Goal: Transaction & Acquisition: Purchase product/service

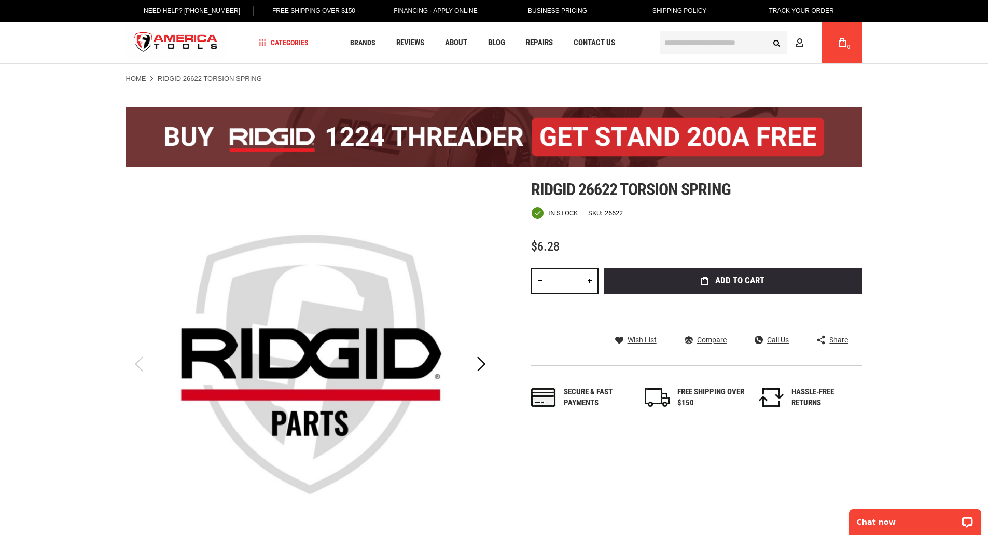
click at [585, 282] on link at bounding box center [590, 281] width 18 height 26
type input "*"
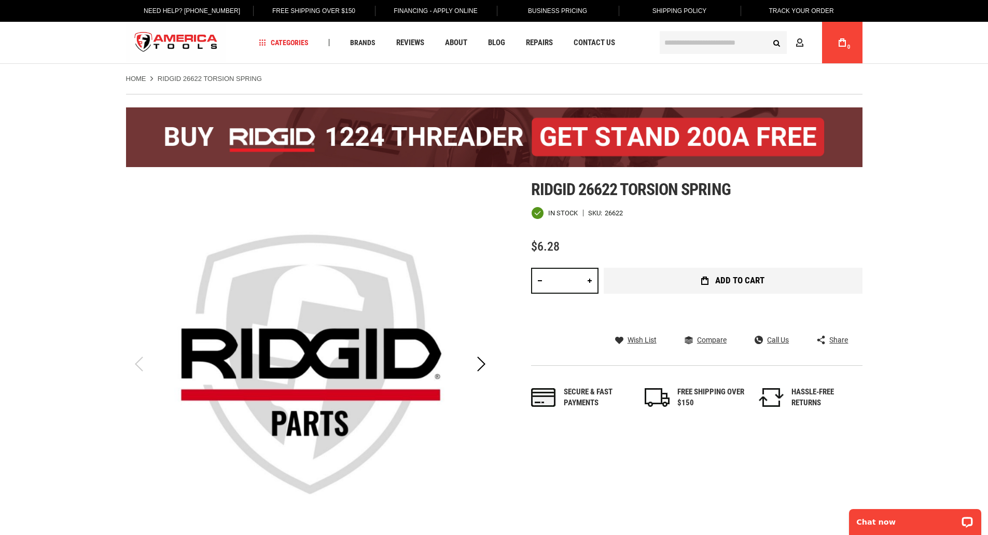
click at [703, 281] on button "Add to Cart" at bounding box center [733, 281] width 259 height 26
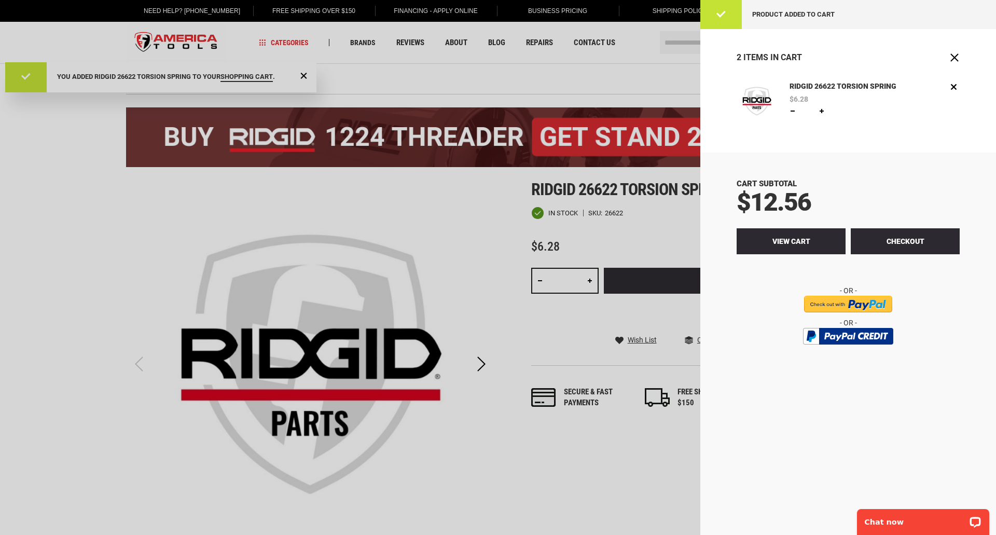
click at [780, 235] on link "View Cart" at bounding box center [791, 241] width 109 height 26
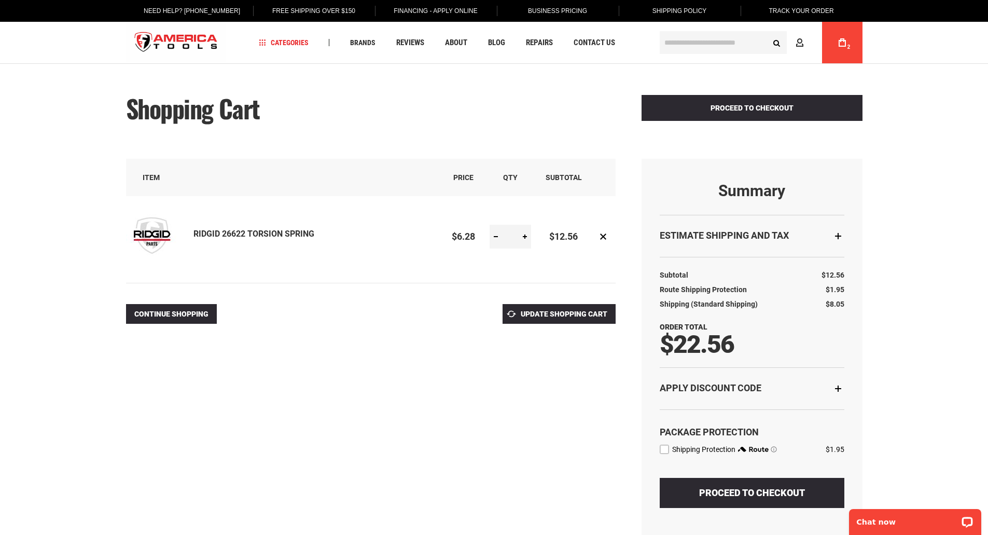
drag, startPoint x: 722, startPoint y: 479, endPoint x: 727, endPoint y: 479, distance: 5.7
click at [723, 479] on button "Proceed to Checkout" at bounding box center [752, 493] width 185 height 30
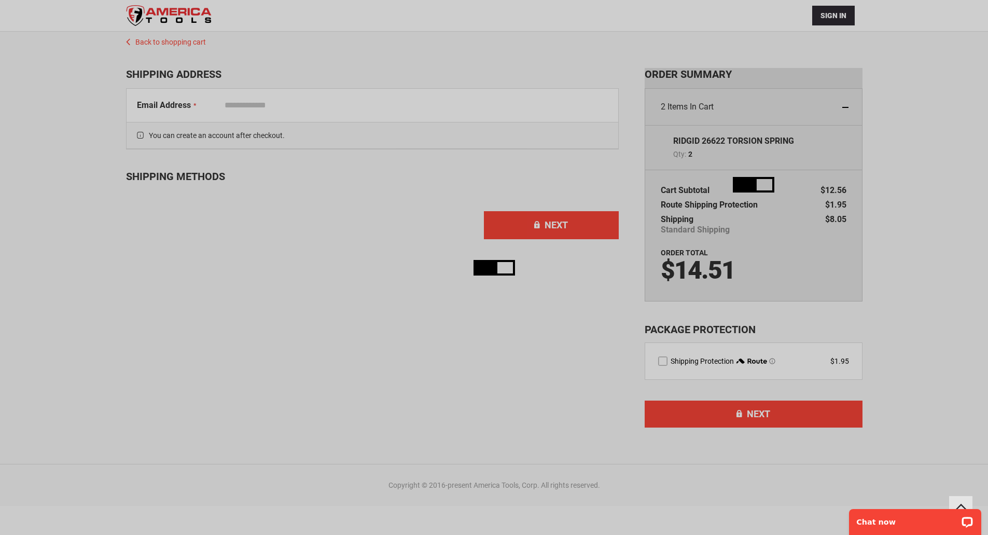
scroll to position [68, 0]
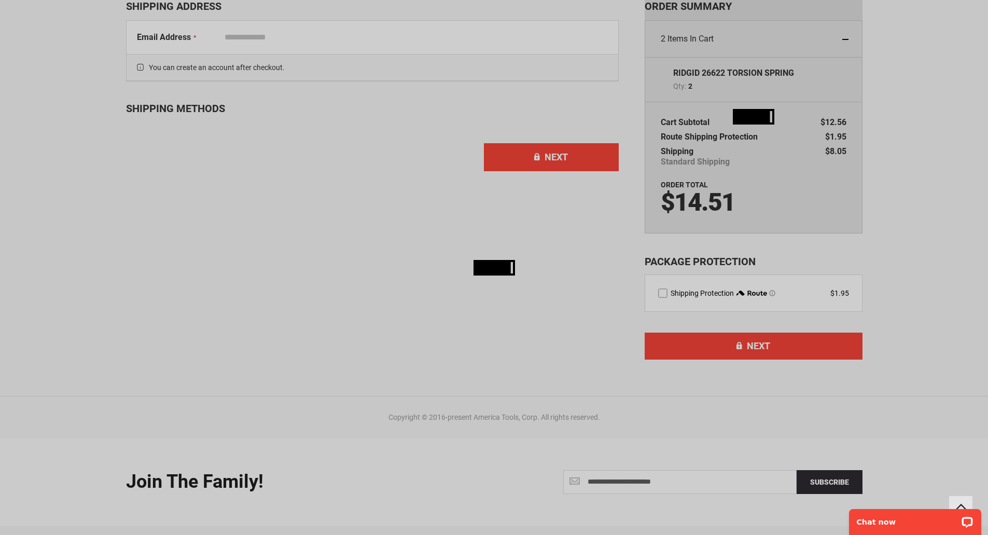
select select "**"
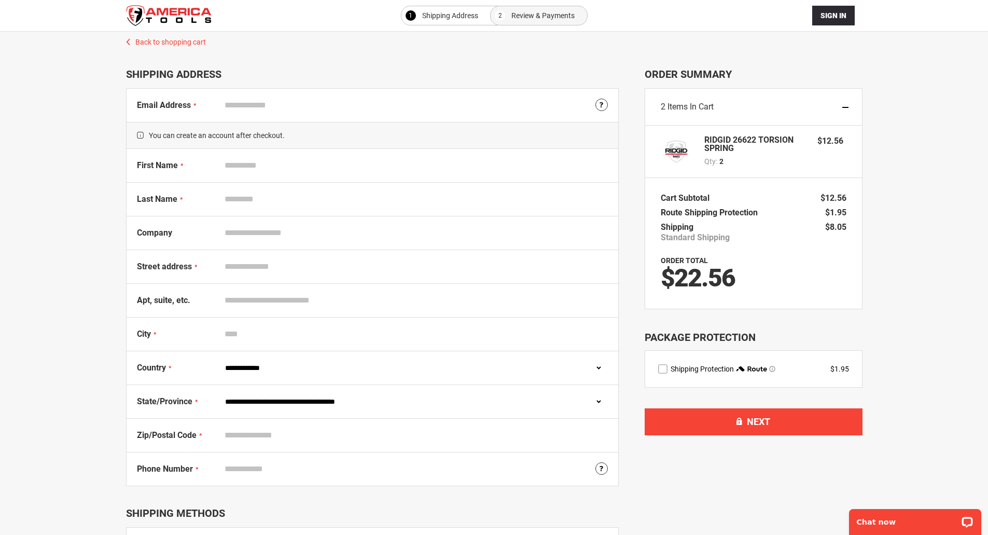
scroll to position [52, 0]
